Goal: Find specific page/section: Find specific page/section

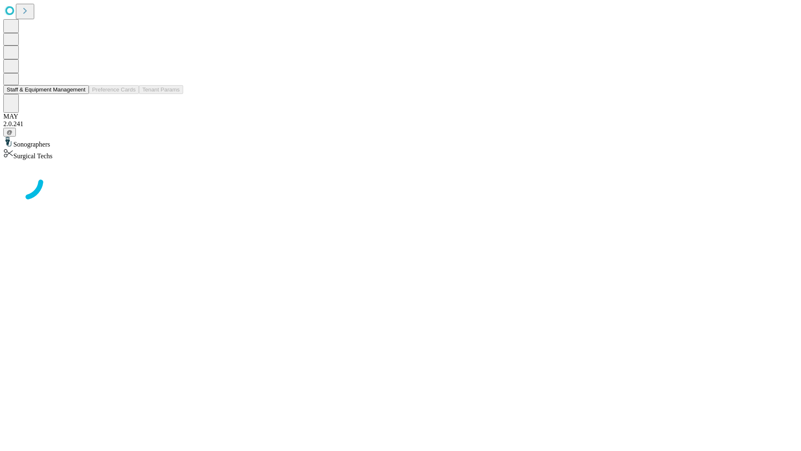
click at [80, 94] on button "Staff & Equipment Management" at bounding box center [46, 89] width 86 height 9
